Goal: Task Accomplishment & Management: Use online tool/utility

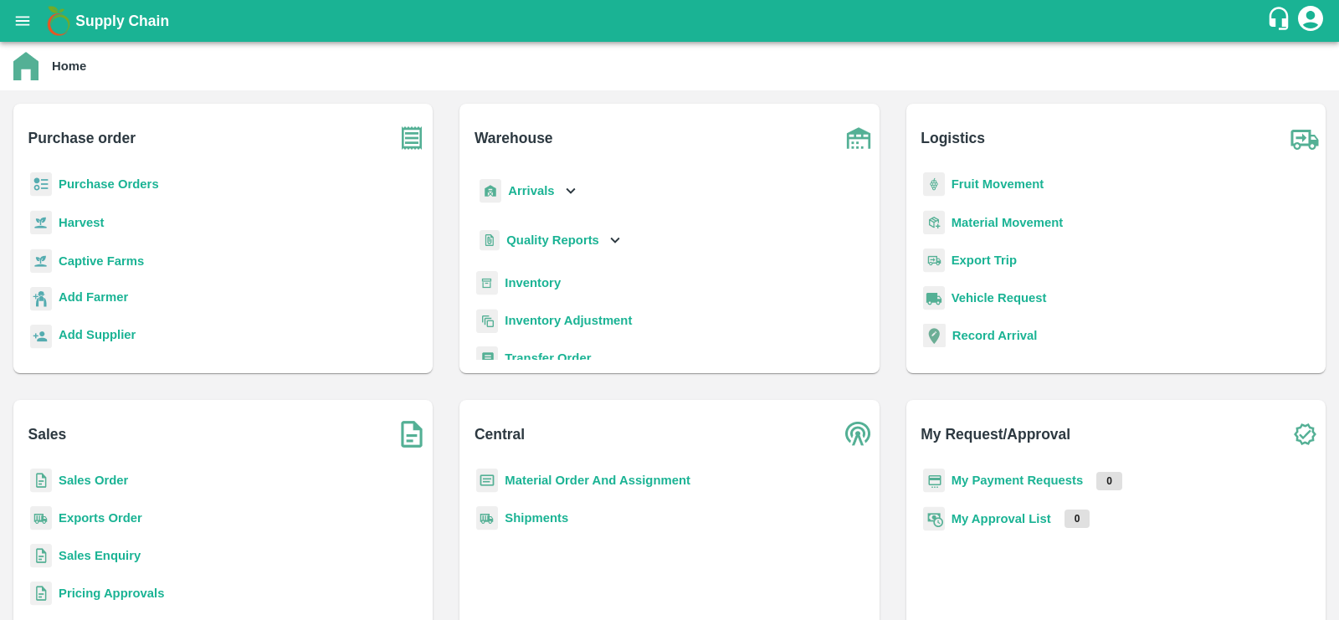
click at [552, 316] on b "Inventory Adjustment" at bounding box center [567, 320] width 127 height 13
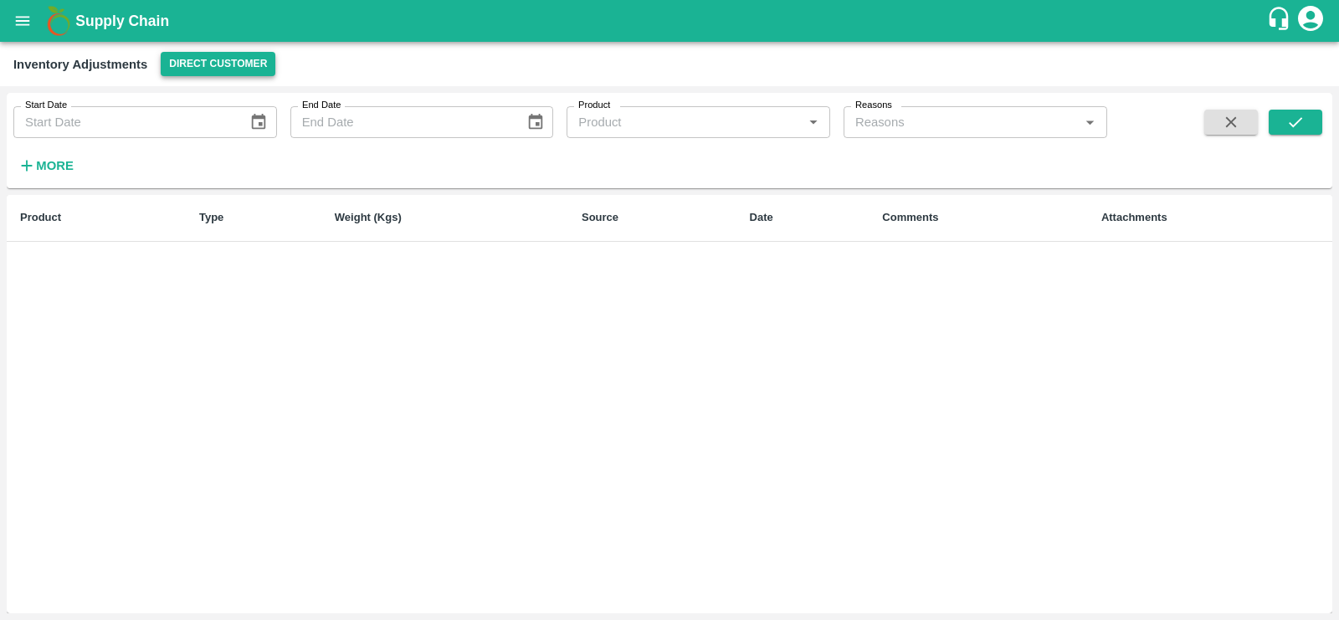
click at [206, 63] on button "Direct Customer" at bounding box center [218, 64] width 115 height 24
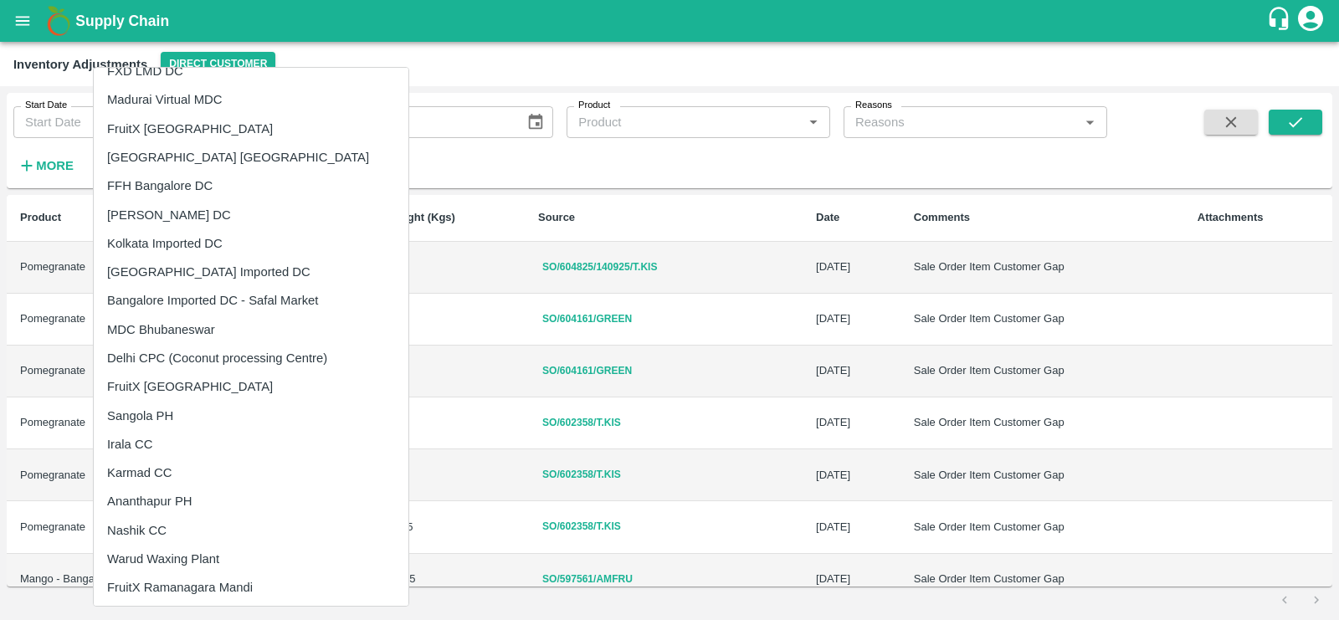
scroll to position [143, 0]
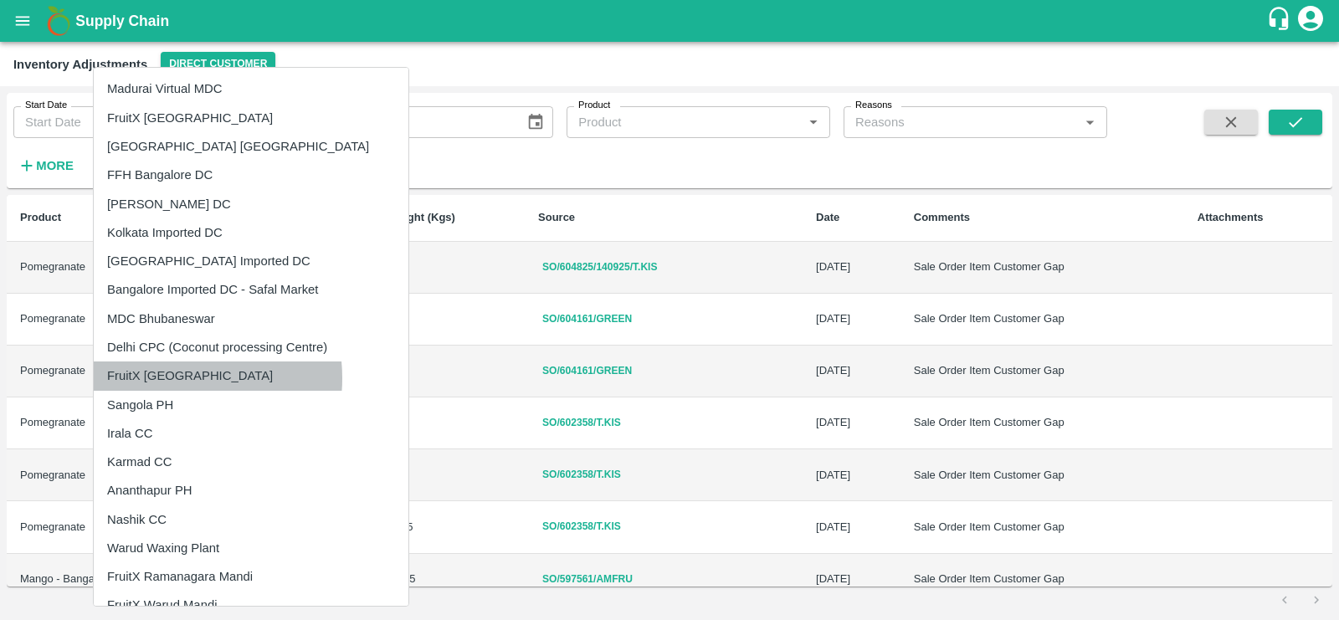
click at [165, 378] on li "FruitX [GEOGRAPHIC_DATA]" at bounding box center [251, 375] width 315 height 28
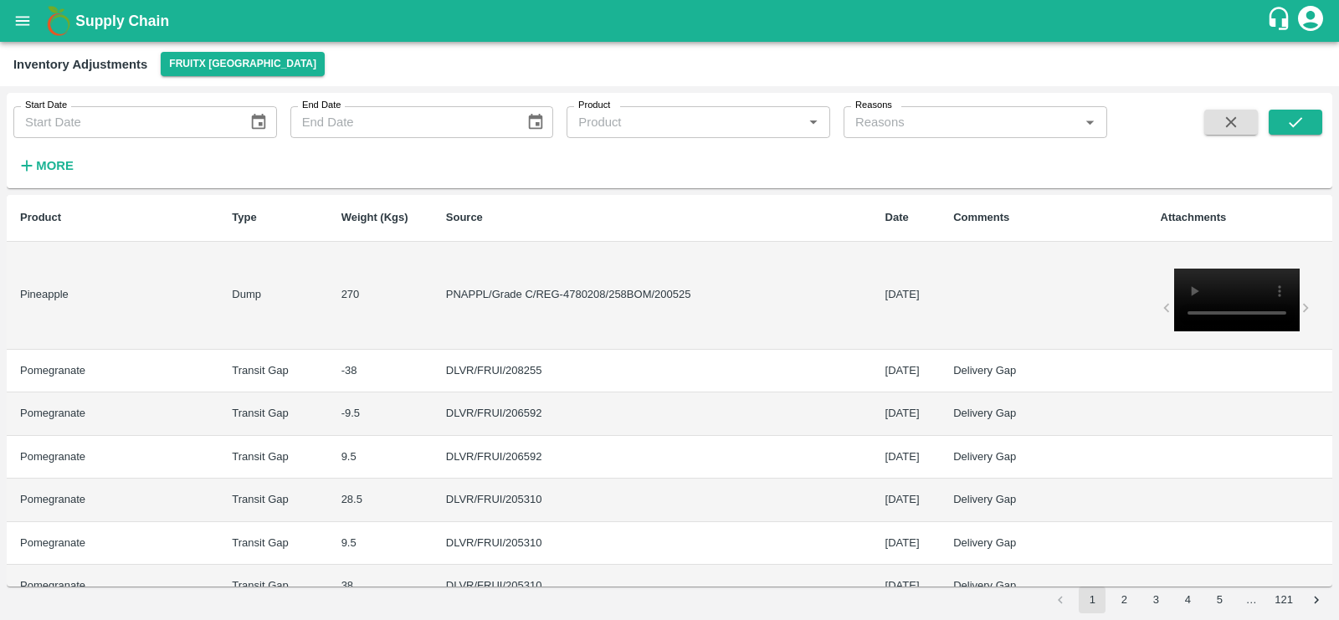
click at [262, 120] on icon "Choose date" at bounding box center [258, 122] width 18 height 18
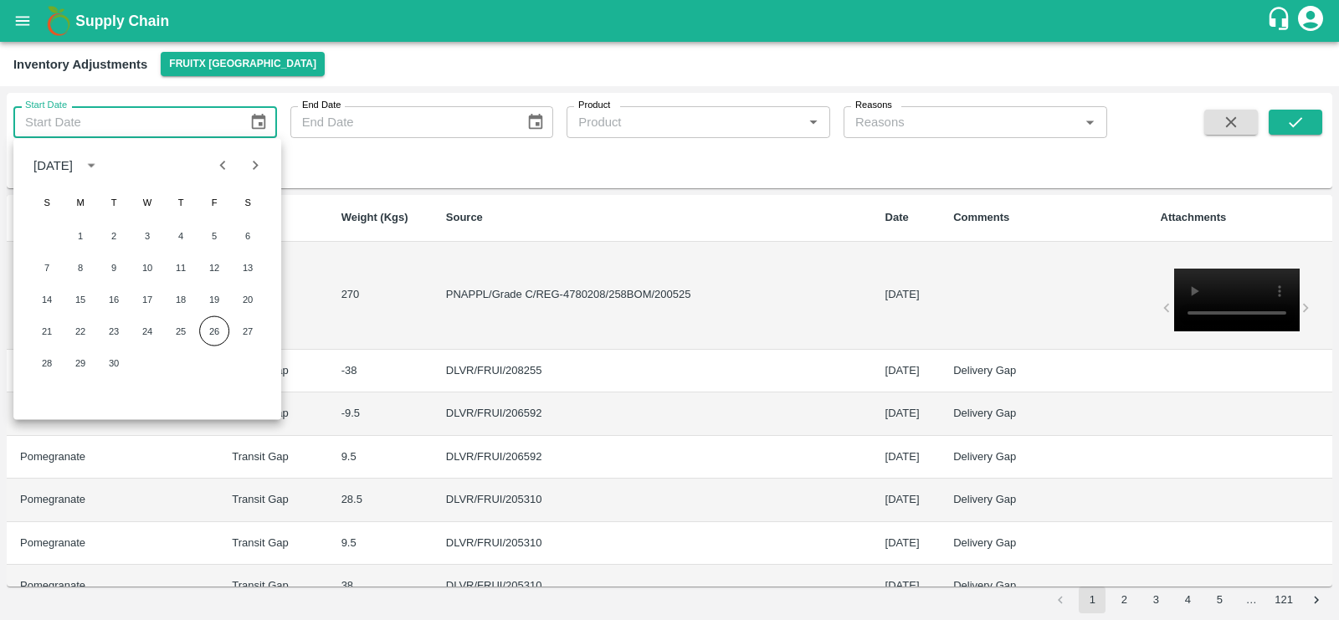
click at [229, 161] on icon "Previous month" at bounding box center [223, 165] width 18 height 18
click at [219, 234] on button "1" at bounding box center [214, 236] width 30 height 30
type input "[DATE]"
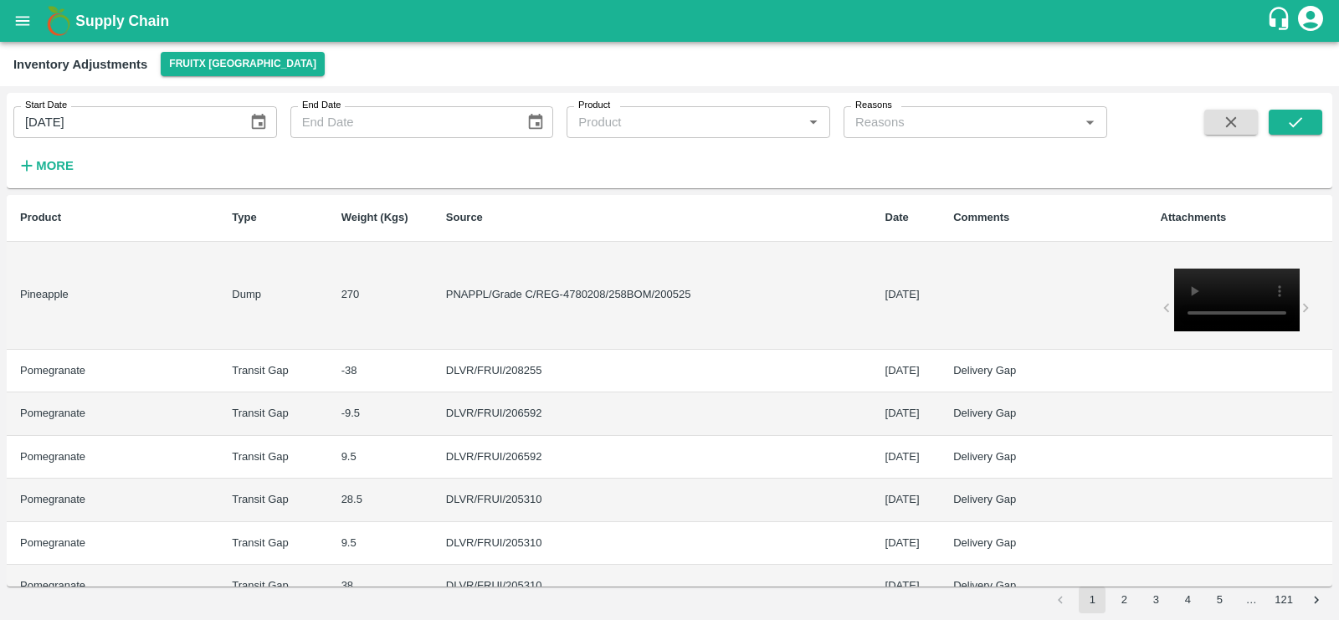
type input "DD/MM/YYYY"
click at [441, 118] on input "DD/MM/YYYY" at bounding box center [401, 122] width 223 height 32
click at [534, 125] on icon "Choose date" at bounding box center [535, 122] width 18 height 18
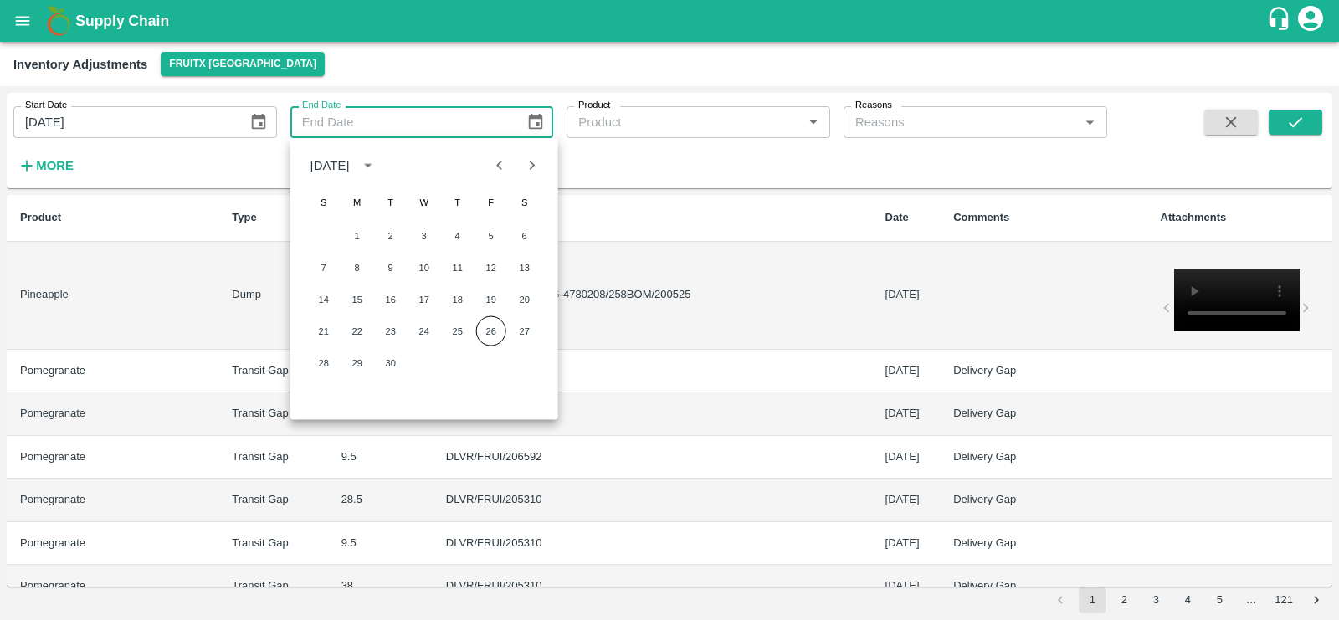
click at [505, 167] on icon "Previous month" at bounding box center [499, 165] width 18 height 18
click at [316, 394] on button "31" at bounding box center [324, 395] width 30 height 30
type input "[DATE]"
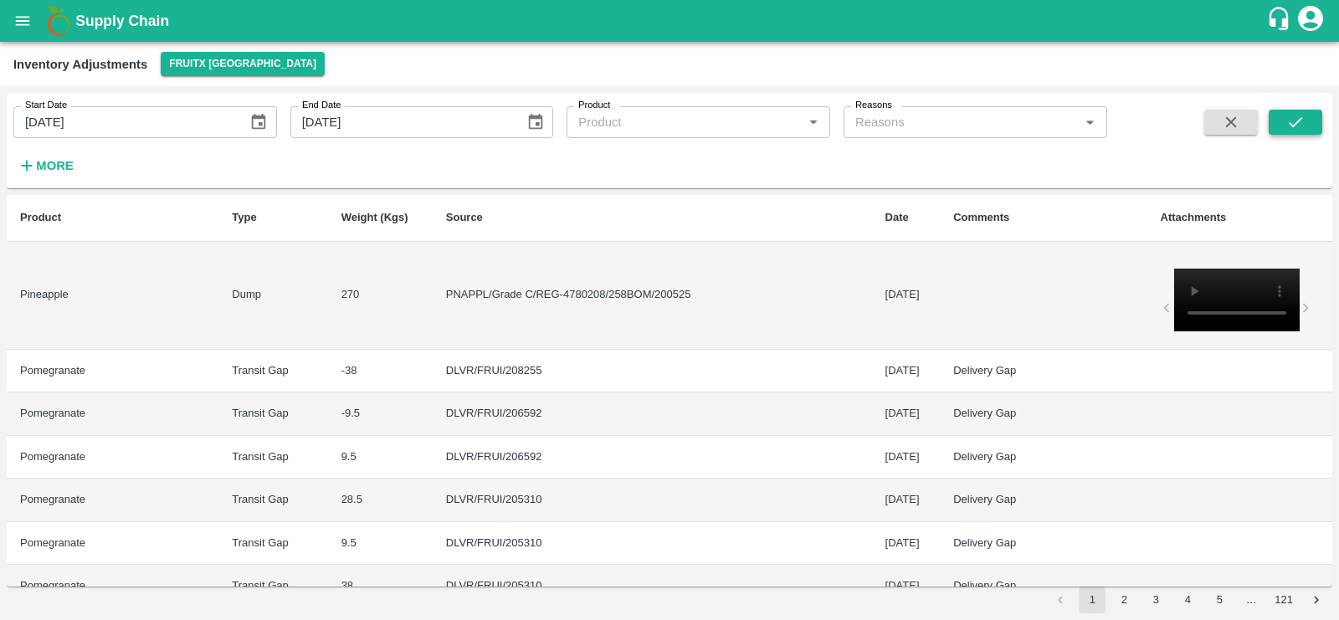
click at [1284, 124] on button "submit" at bounding box center [1295, 122] width 54 height 25
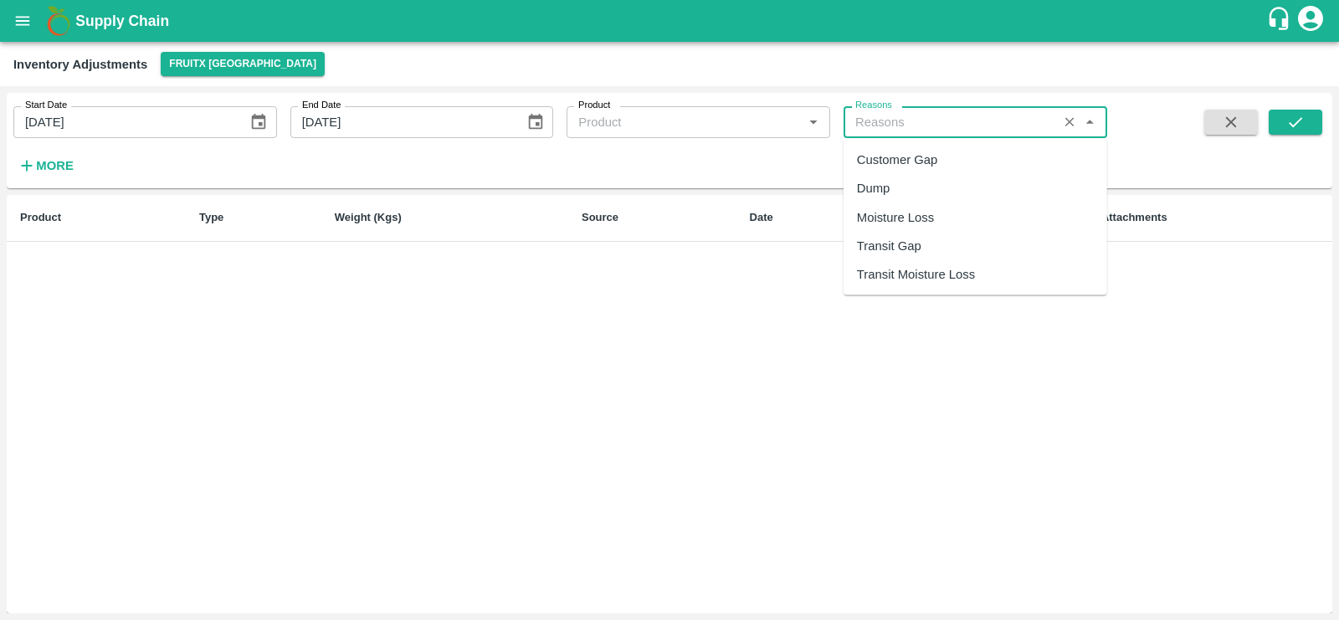
click at [1011, 125] on input "Reasons" at bounding box center [950, 122] width 204 height 22
click at [917, 195] on div "Dump" at bounding box center [975, 188] width 264 height 28
type input "Dump"
click at [1292, 125] on icon "submit" at bounding box center [1294, 122] width 13 height 10
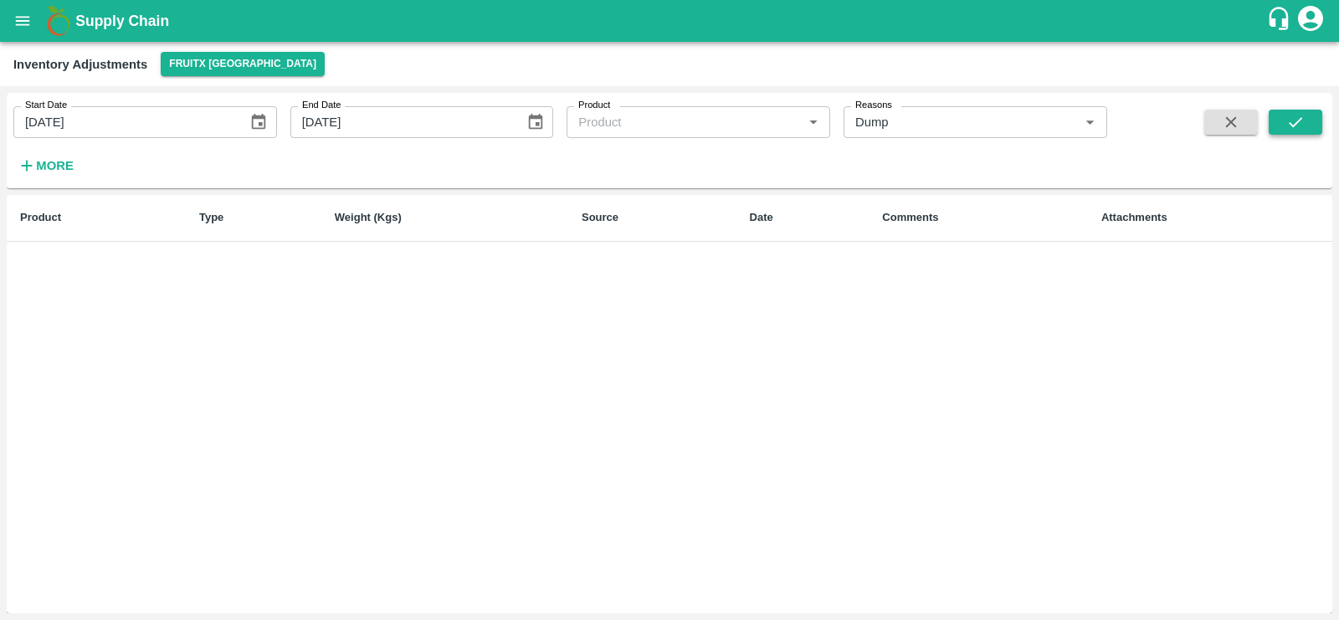
click at [1292, 125] on icon "submit" at bounding box center [1294, 122] width 13 height 10
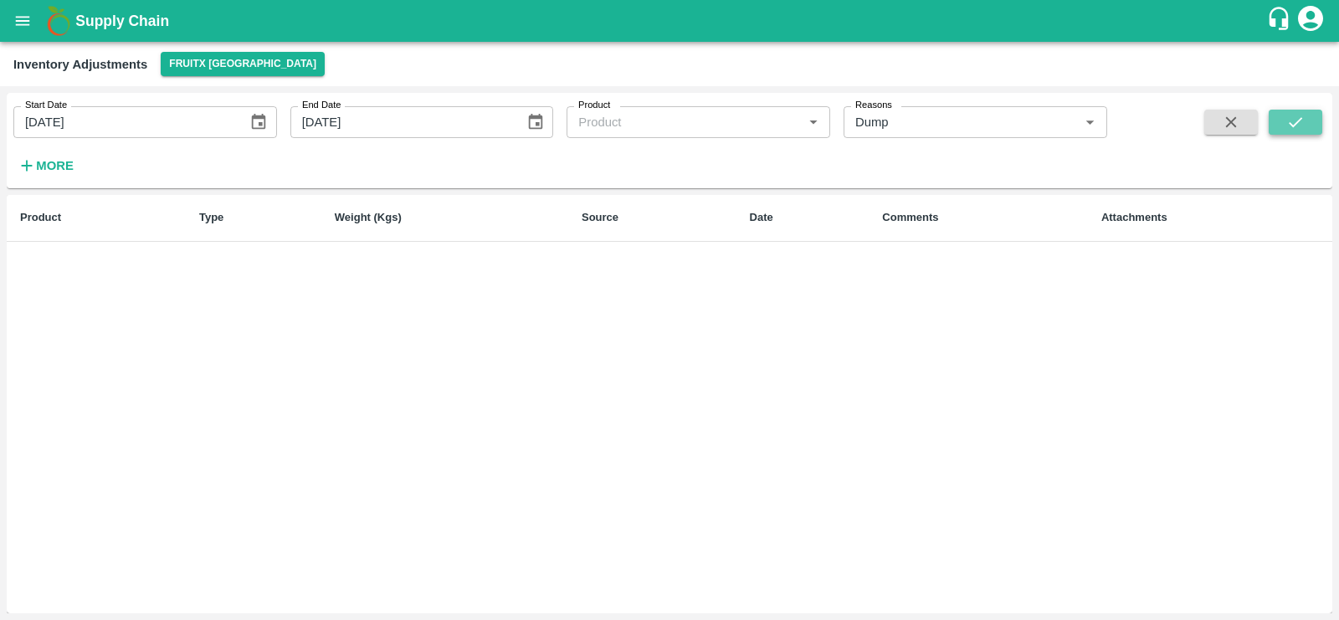
click at [1292, 125] on icon "submit" at bounding box center [1294, 122] width 13 height 10
click at [31, 177] on button "More" at bounding box center [45, 165] width 64 height 28
